Goal: Task Accomplishment & Management: Use online tool/utility

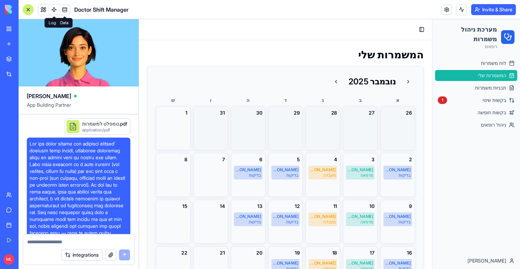
scroll to position [11839, 0]
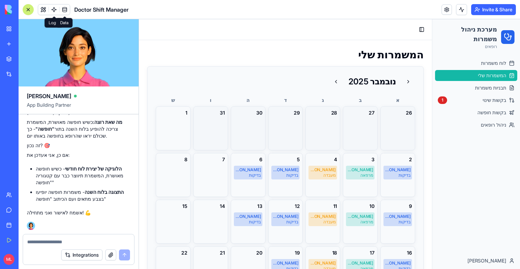
click at [67, 9] on link at bounding box center [64, 9] width 10 height 10
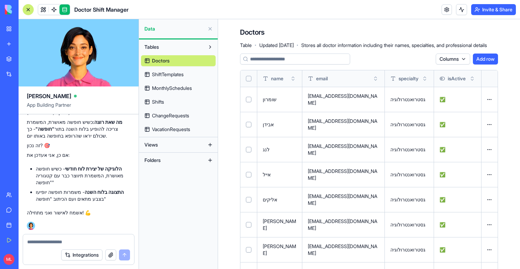
click at [170, 76] on span "ShiftTemplates" at bounding box center [168, 74] width 32 height 7
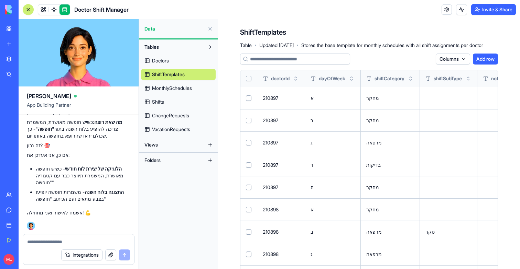
click at [169, 85] on span "MonthlySchedules" at bounding box center [172, 88] width 40 height 7
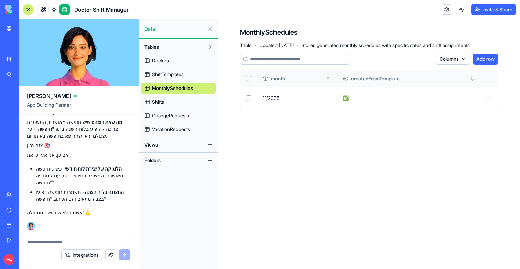
click at [246, 78] on button "Select all" at bounding box center [248, 78] width 5 height 5
click at [419, 62] on button "Delete 1 rows" at bounding box center [415, 59] width 36 height 11
click at [177, 100] on link "Shifts" at bounding box center [178, 102] width 75 height 11
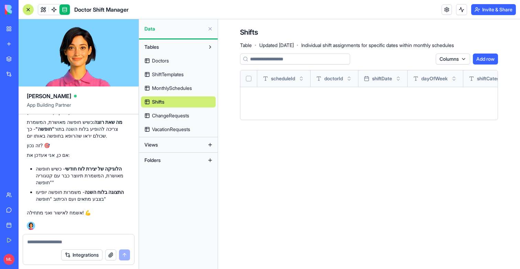
click at [251, 76] on th at bounding box center [248, 78] width 17 height 16
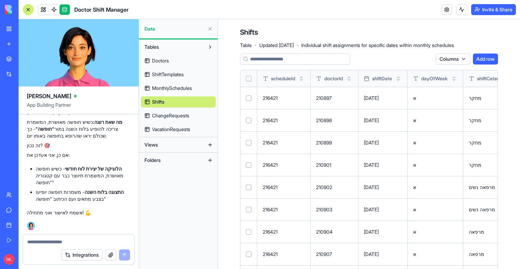
click at [247, 79] on button "Select all" at bounding box center [248, 78] width 5 height 5
click at [416, 62] on button "Delete 506 rows" at bounding box center [411, 59] width 43 height 11
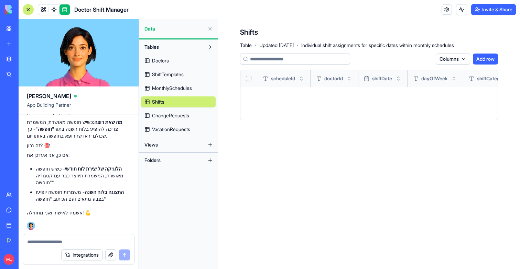
click at [40, 10] on link at bounding box center [43, 9] width 10 height 10
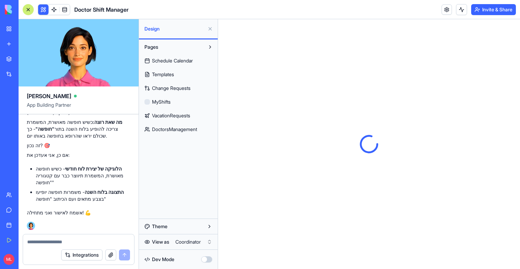
click at [28, 9] on div at bounding box center [27, 9] width 5 height 5
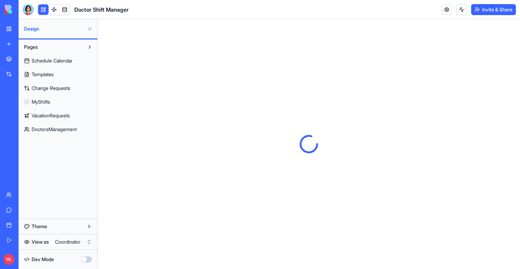
click at [88, 31] on button at bounding box center [89, 28] width 11 height 11
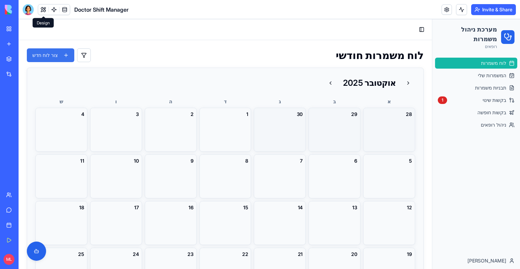
click at [46, 55] on button "צור לוח חדש" at bounding box center [50, 55] width 47 height 14
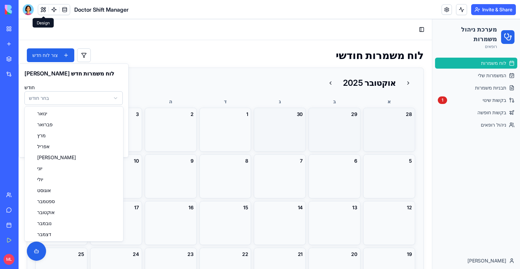
click at [47, 103] on html "מערכת ניהול משמרות רופאים לוח משמרות המשמרות שלי תבניות משמרות בקשות שינוי 1 בק…" at bounding box center [269, 144] width 501 height 250
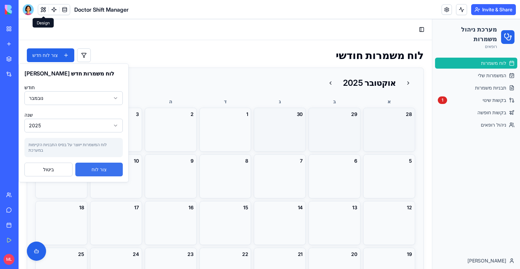
click at [97, 168] on button "צור לוח" at bounding box center [98, 170] width 47 height 14
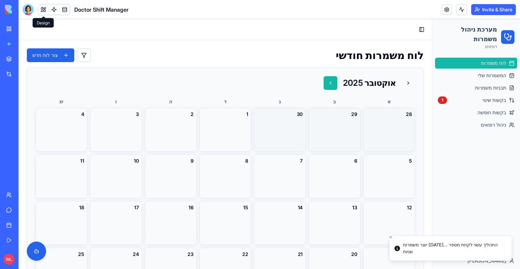
click at [333, 86] on button at bounding box center [330, 83] width 14 height 14
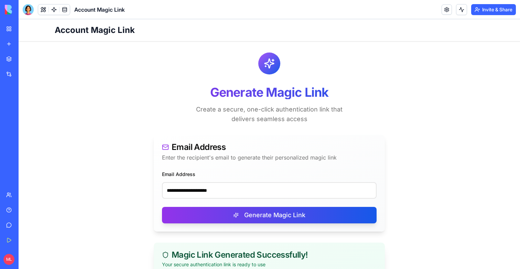
scroll to position [103, 0]
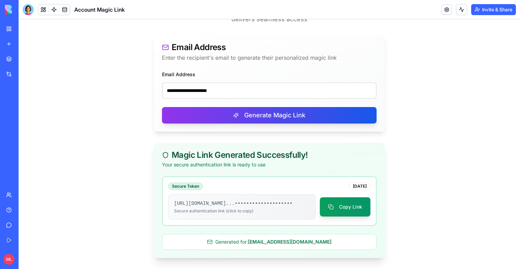
click at [187, 85] on input "**********" at bounding box center [269, 90] width 214 height 16
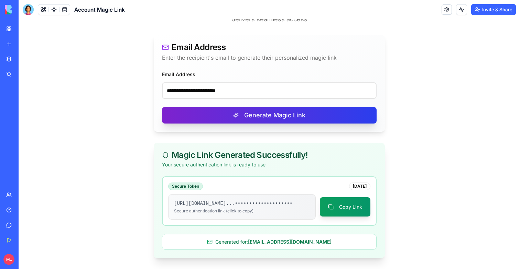
type input "**********"
click at [199, 117] on button "Generate Magic Link" at bounding box center [269, 115] width 214 height 16
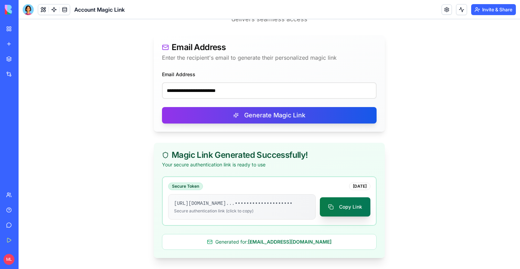
click at [354, 216] on button "Copy Link" at bounding box center [345, 207] width 51 height 19
